Goal: Transaction & Acquisition: Purchase product/service

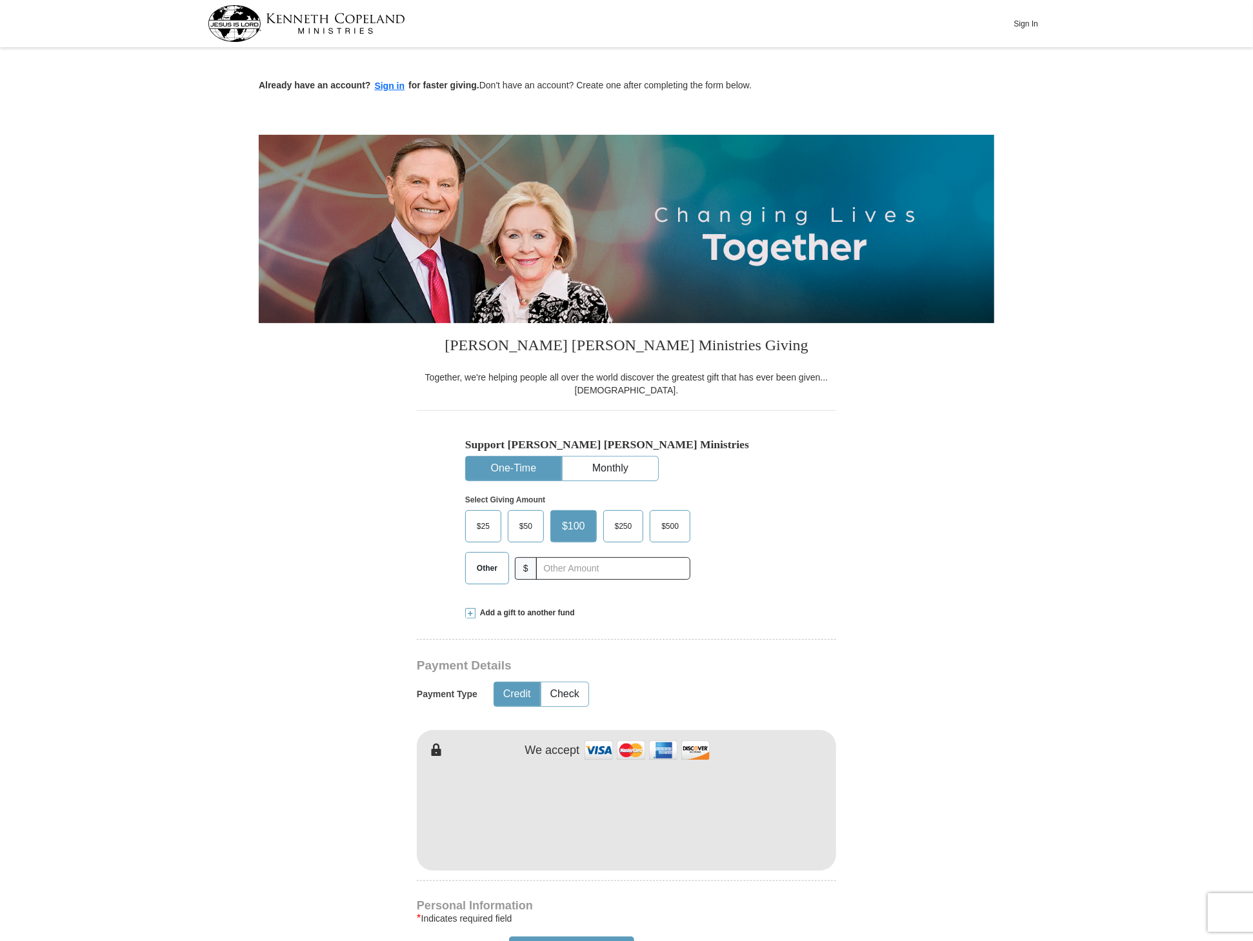
click at [475, 570] on span "Other" at bounding box center [487, 568] width 34 height 19
click at [0, 0] on input "Other" at bounding box center [0, 0] width 0 height 0
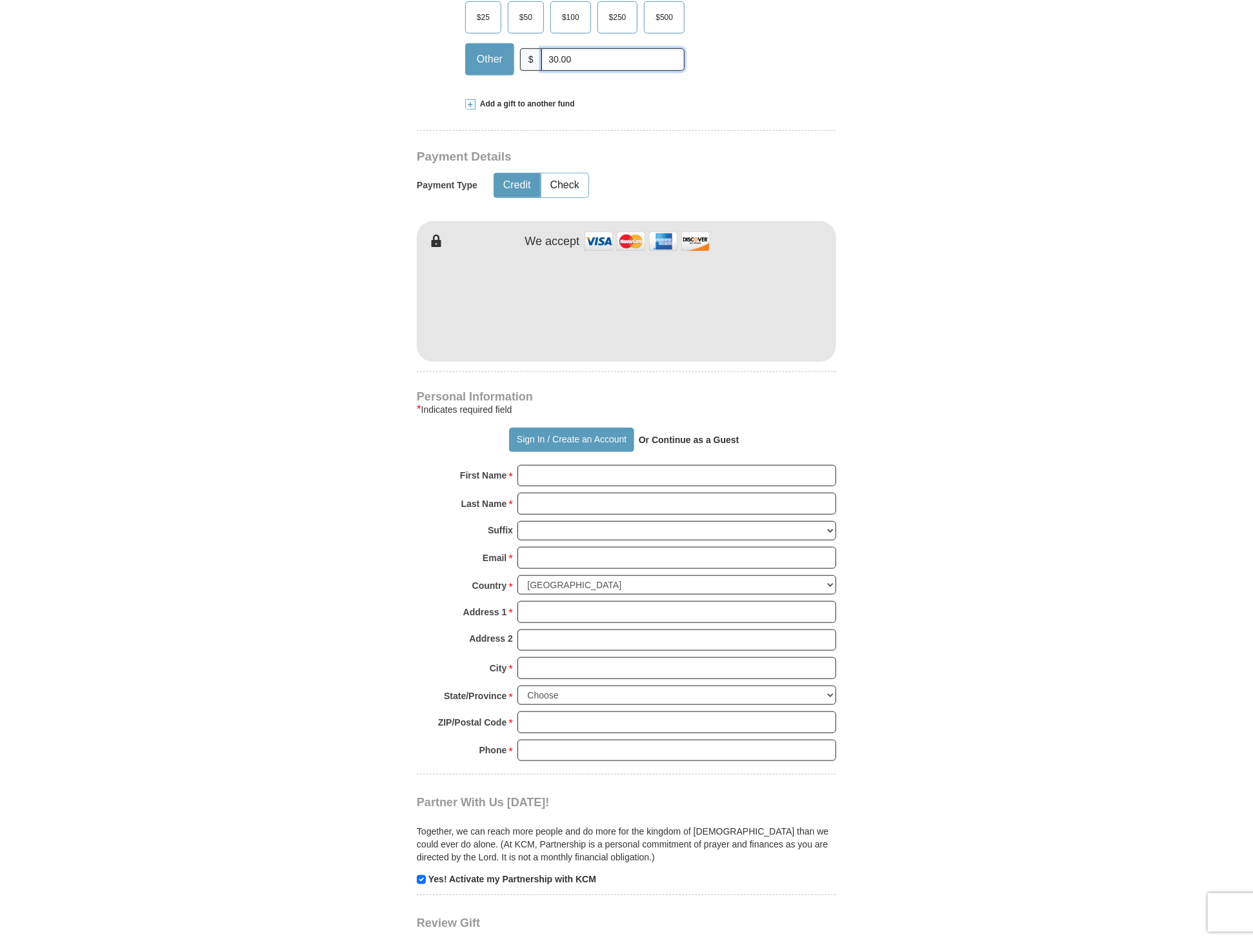
scroll to position [511, 0]
type input "30.00"
click at [899, 302] on form "Already have an account? Sign in for faster giving. Don't have an account? Crea…" at bounding box center [626, 332] width 735 height 1582
click at [620, 477] on input "First Name *" at bounding box center [676, 474] width 319 height 22
click at [646, 466] on input "First Name *" at bounding box center [676, 474] width 319 height 22
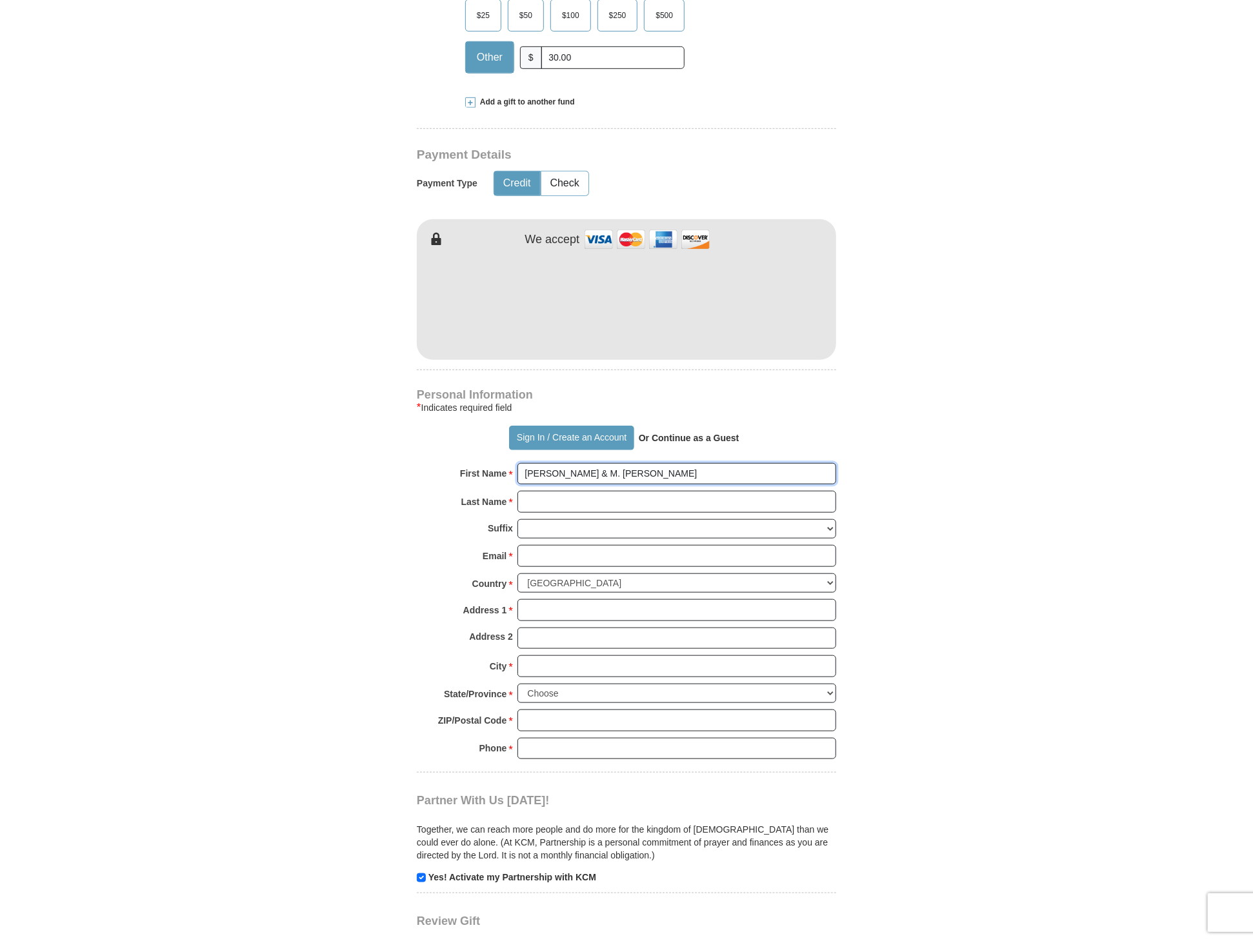
type input "[PERSON_NAME] & M. [PERSON_NAME]"
type input "[PERSON_NAME]"
type input "[EMAIL_ADDRESS][DOMAIN_NAME]"
type input "P. O. Box 1443"
type input "Chula Vista"
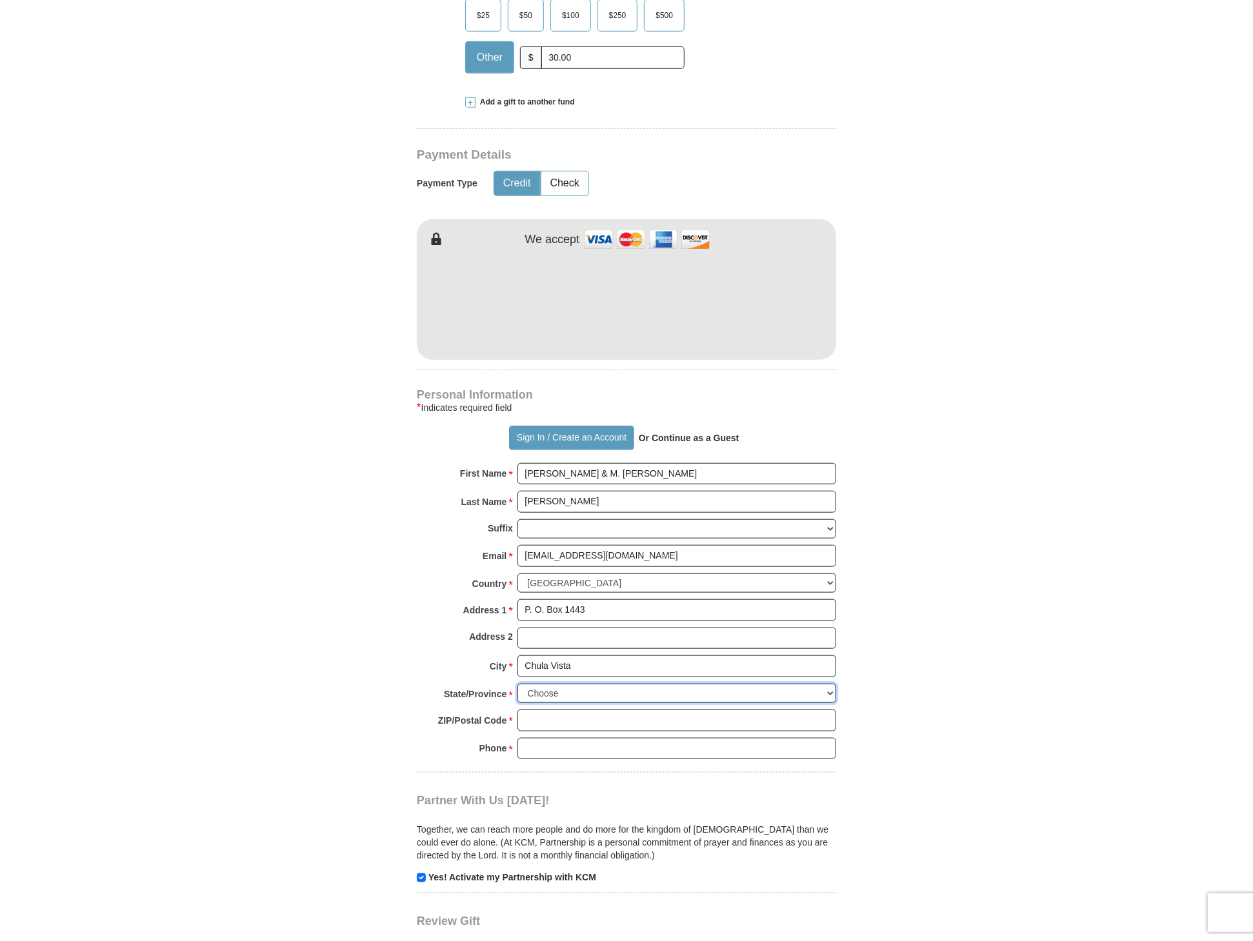
select select "CA"
type input "91912"
type input "6196919155"
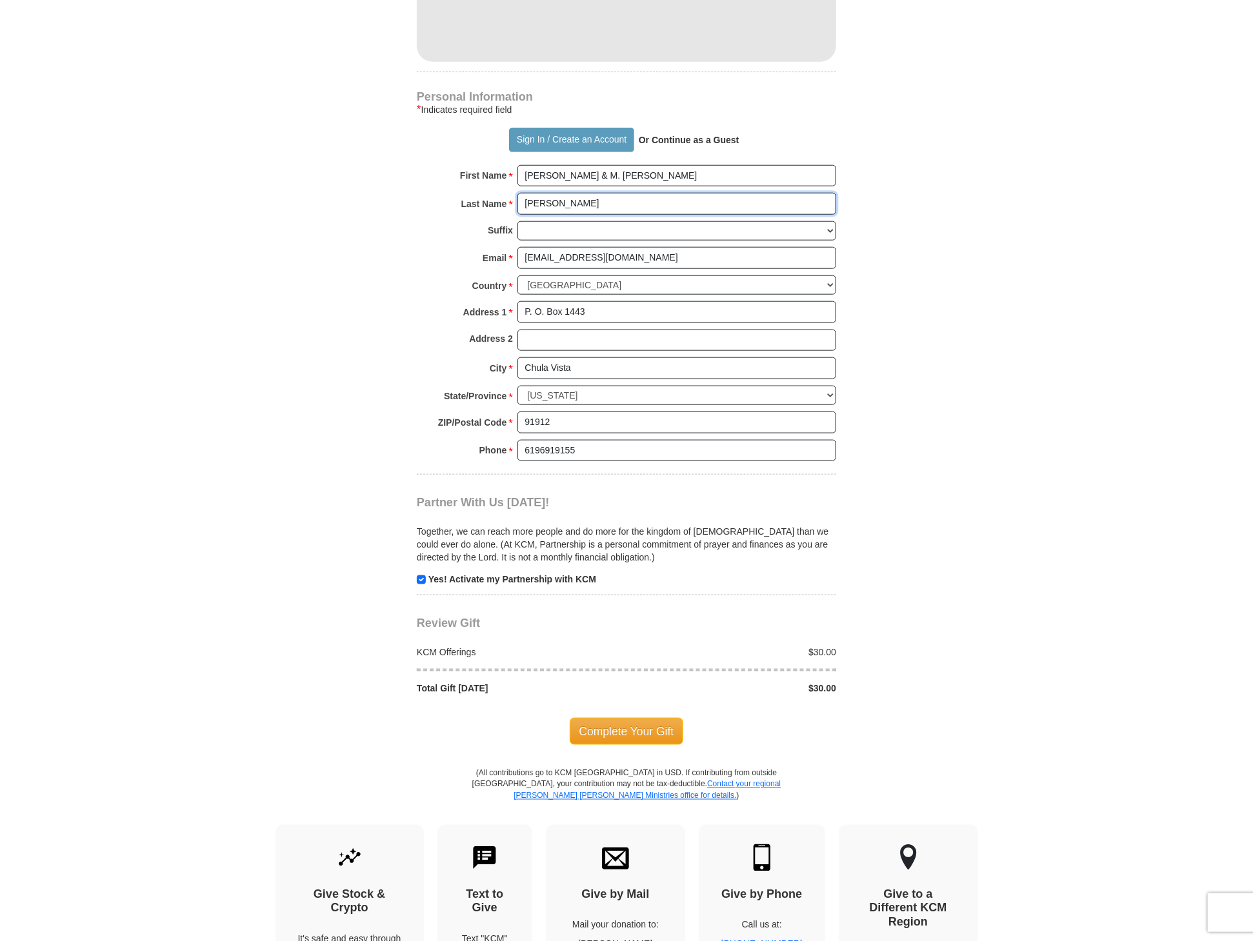
scroll to position [811, 0]
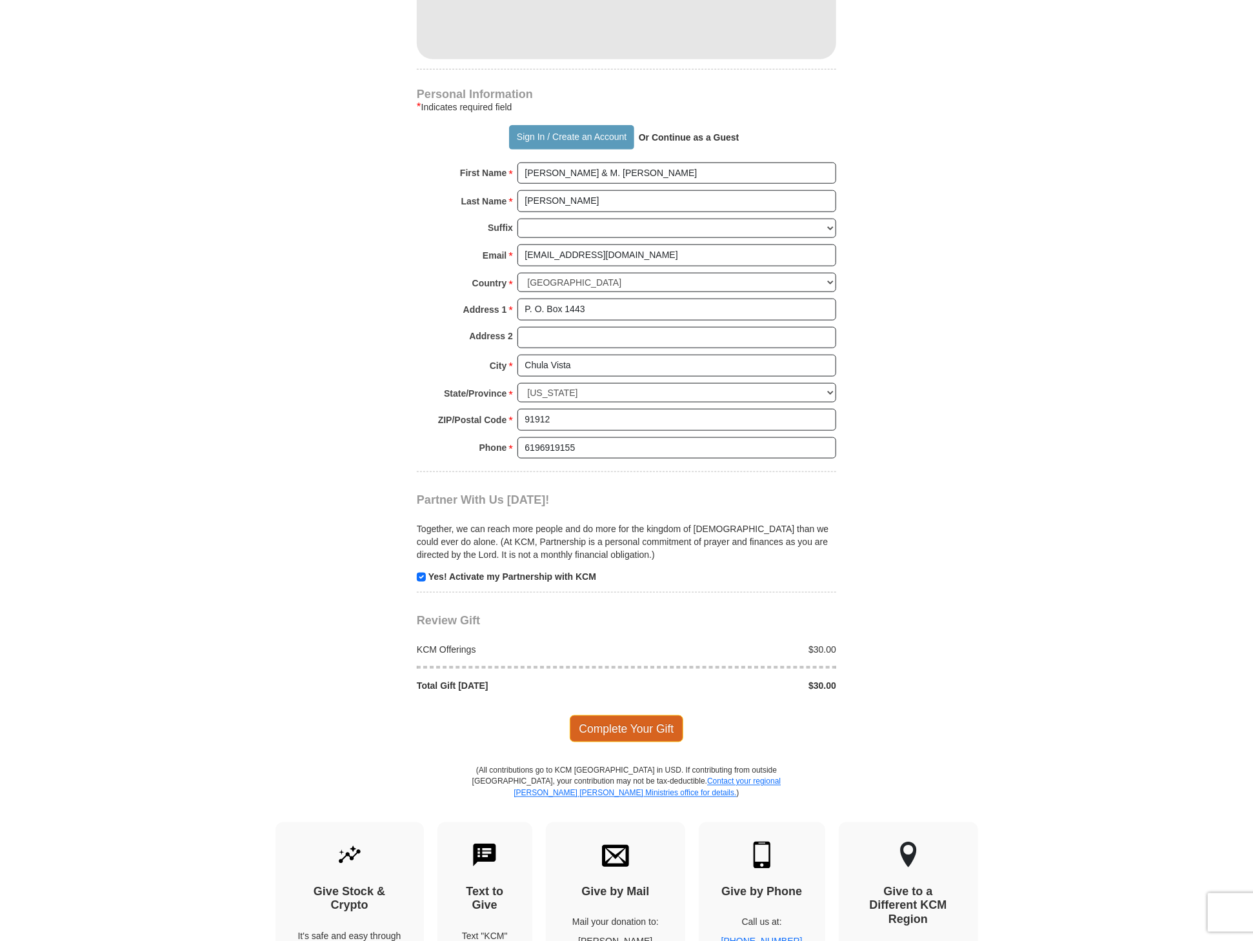
click at [632, 722] on span "Complete Your Gift" at bounding box center [627, 728] width 114 height 27
